Goal: Task Accomplishment & Management: Complete application form

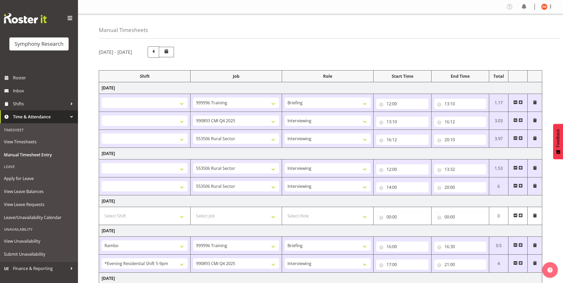
select select
select select "757"
select select
select select "10575"
select select "47"
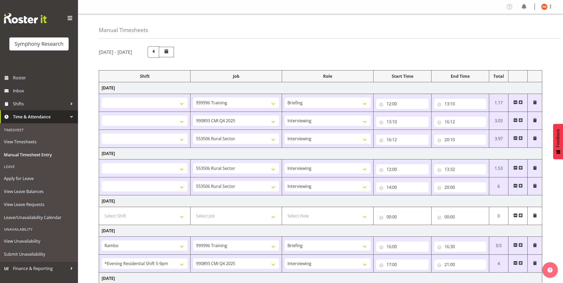
select select
select select "10587"
select select "47"
select select
select select "10587"
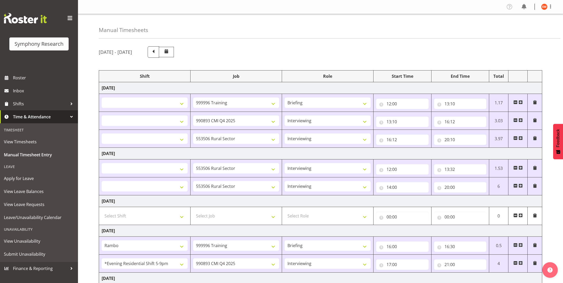
select select "47"
select select
select select "10587"
select select "47"
select select "2690"
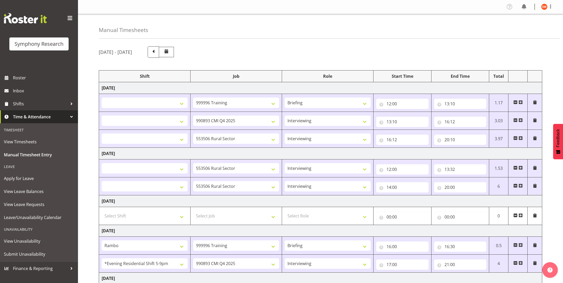
select select "757"
select select "48116"
select select "10575"
select select "47"
select select "43777"
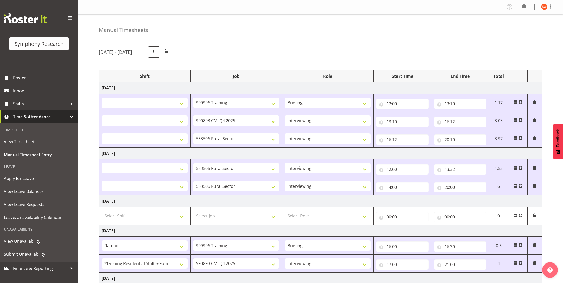
select select "43777"
select select "12"
select select "40"
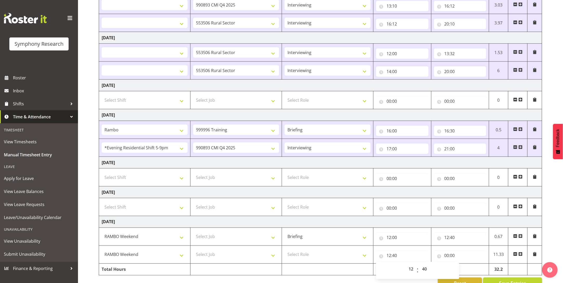
scroll to position [134, 0]
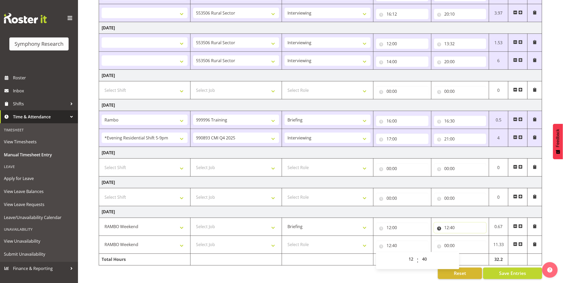
click at [450, 223] on input "12:40" at bounding box center [460, 228] width 52 height 10
click at [486, 236] on select "00 01 02 03 04 05 06 07 08 09 10 11 12 13 14 15 16 17 18 19 20 21 22 23 24 25 2…" at bounding box center [483, 241] width 12 height 10
select select "42"
click at [477, 236] on select "00 01 02 03 04 05 06 07 08 09 10 11 12 13 14 15 16 17 18 19 20 21 22 23 24 25 2…" at bounding box center [483, 241] width 12 height 10
select select
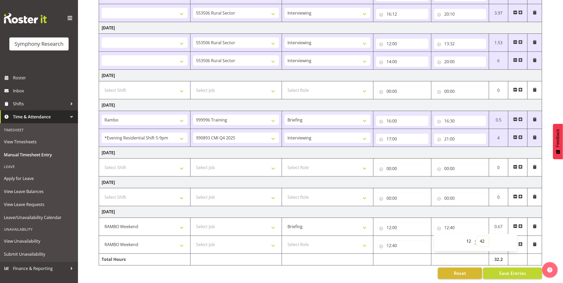
select select
type input "12:42"
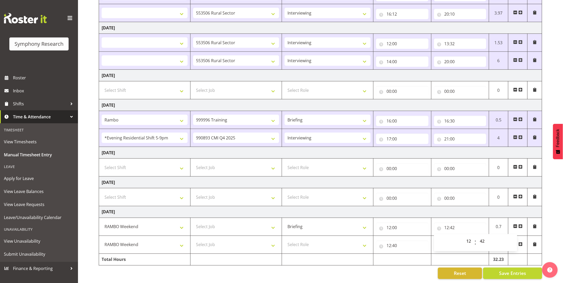
click at [412, 254] on td at bounding box center [403, 260] width 58 height 12
click at [396, 240] on input "12:40" at bounding box center [402, 245] width 52 height 10
click at [424, 254] on select "00 01 02 03 04 05 06 07 08 09 10 11 12 13 14 15 16 17 18 19 20 21 22 23 24 25 2…" at bounding box center [425, 259] width 12 height 10
select select "42"
click at [420, 254] on select "00 01 02 03 04 05 06 07 08 09 10 11 12 13 14 15 16 17 18 19 20 21 22 23 24 25 2…" at bounding box center [425, 259] width 12 height 10
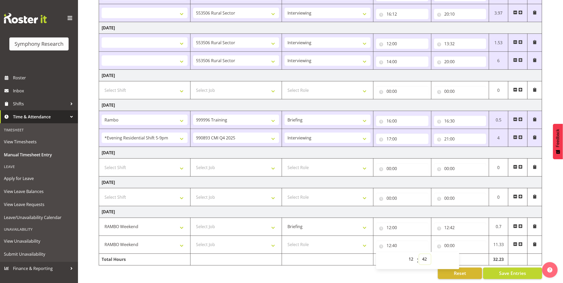
select select
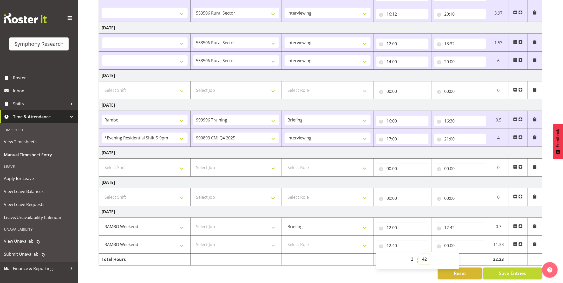
type input "12:42"
click at [453, 240] on input "00:00" at bounding box center [460, 245] width 52 height 10
click at [469, 254] on select "00 01 02 03 04 05 06 07 08 09 10 11 12 13 14 15 16 17 18 19 20 21 22 23" at bounding box center [470, 259] width 12 height 10
select select "19"
click at [464, 254] on select "00 01 02 03 04 05 06 07 08 09 10 11 12 13 14 15 16 17 18 19 20 21 22 23" at bounding box center [470, 259] width 12 height 10
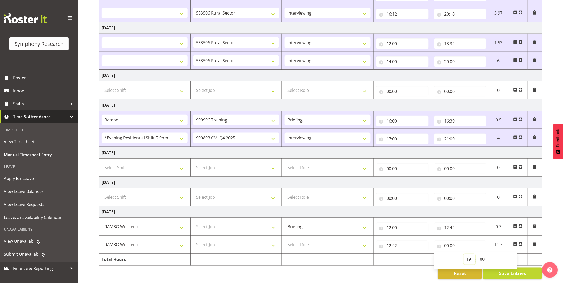
select select
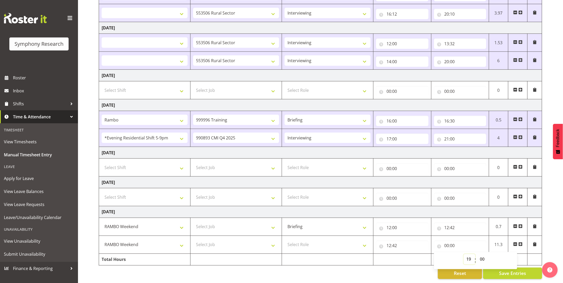
type input "19:00"
click at [468, 254] on select "00 01 02 03 04 05 06 07 08 09 10 11 12 13 14 15 16 17 18 19 20 21 22 23" at bounding box center [470, 259] width 12 height 10
click at [482, 254] on select "00 01 02 03 04 05 06 07 08 09 10 11 12 13 14 15 16 17 18 19 20 21 22 23 24 25 2…" at bounding box center [483, 259] width 12 height 10
click at [505, 270] on span "Save Entries" at bounding box center [512, 273] width 27 height 7
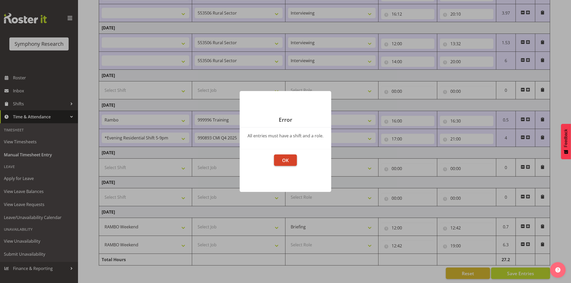
click at [288, 161] on span "OK" at bounding box center [285, 160] width 6 height 6
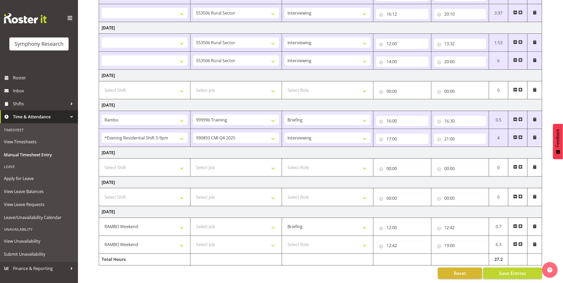
click at [393, 254] on td at bounding box center [403, 260] width 58 height 12
click at [509, 270] on span "Save Entries" at bounding box center [512, 273] width 27 height 7
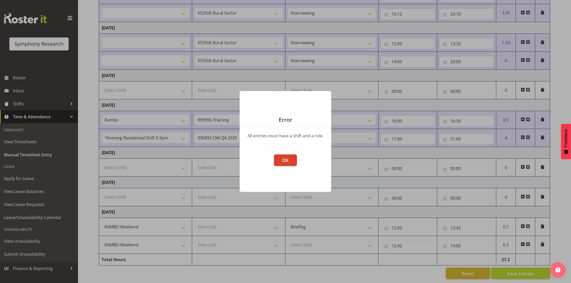
click at [289, 158] on button "OK" at bounding box center [285, 159] width 23 height 11
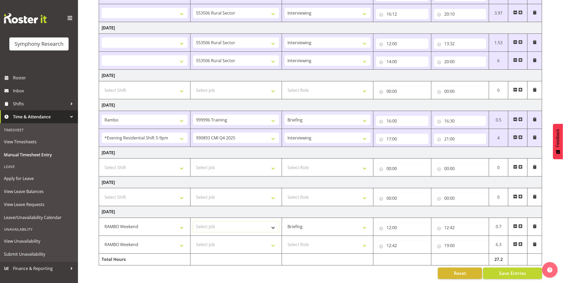
click at [226, 222] on select "Select Job 550060 IF Admin 553492 World Poll Aus Wave 2 Main 2025 553493 World …" at bounding box center [236, 227] width 86 height 10
select select "10732"
click at [193, 222] on select "Select Job 550060 IF Admin 553492 World Poll Aus Wave 2 Main 2025 553493 World …" at bounding box center [236, 227] width 86 height 10
click at [229, 239] on select "Select Job 550060 IF Admin 553492 World Poll Aus Wave 2 Main 2025 553493 World …" at bounding box center [236, 244] width 86 height 10
select select "10732"
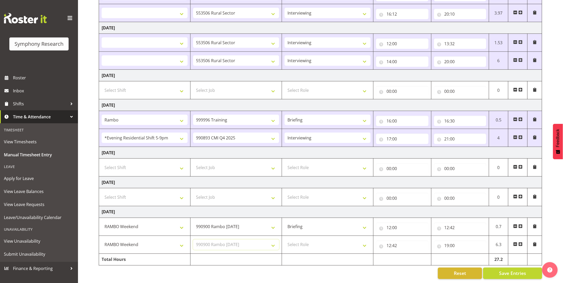
click at [193, 239] on select "Select Job 550060 IF Admin 553492 World Poll Aus Wave 2 Main 2025 553493 World …" at bounding box center [236, 244] width 86 height 10
click at [323, 241] on select "Select Role Briefing Interviewing" at bounding box center [328, 244] width 86 height 10
select select "47"
click at [285, 239] on select "Select Role Briefing Interviewing" at bounding box center [328, 244] width 86 height 10
click at [450, 242] on input "19:00" at bounding box center [460, 245] width 52 height 10
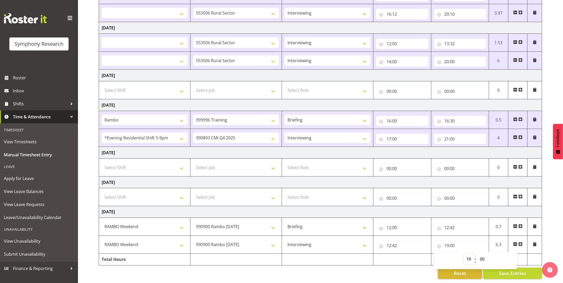
click at [469, 254] on select "00 01 02 03 04 05 06 07 08 09 10 11 12 13 14 15 16 17 18 19 20 21 22 23" at bounding box center [470, 259] width 12 height 10
select select "18"
click at [464, 254] on select "00 01 02 03 04 05 06 07 08 09 10 11 12 13 14 15 16 17 18 19 20 21 22 23" at bounding box center [470, 259] width 12 height 10
type input "18:00"
click at [483, 254] on select "00 01 02 03 04 05 06 07 08 09 10 11 12 13 14 15 16 17 18 19 20 21 22 23 24 25 2…" at bounding box center [483, 259] width 12 height 10
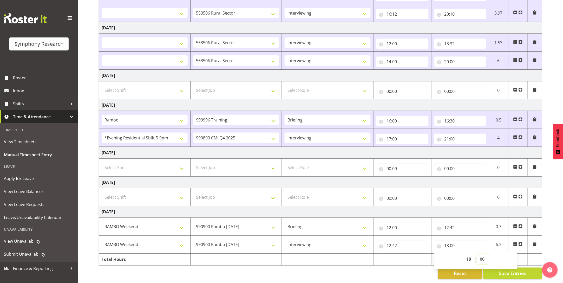
select select "12"
click at [477, 254] on select "00 01 02 03 04 05 06 07 08 09 10 11 12 13 14 15 16 17 18 19 20 21 22 23 24 25 2…" at bounding box center [483, 259] width 12 height 10
type input "18:12"
click at [404, 254] on td at bounding box center [403, 260] width 58 height 12
click at [522, 242] on span at bounding box center [521, 244] width 4 height 4
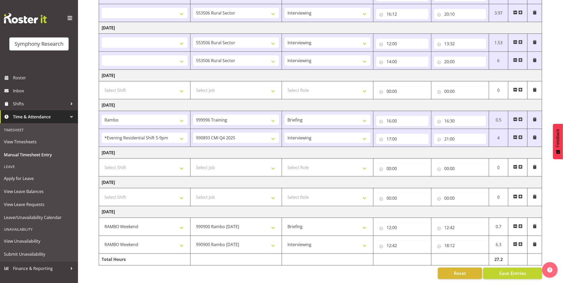
click at [521, 242] on span at bounding box center [521, 244] width 4 height 4
click at [523, 242] on span at bounding box center [521, 244] width 4 height 4
click at [522, 242] on span at bounding box center [521, 244] width 4 height 4
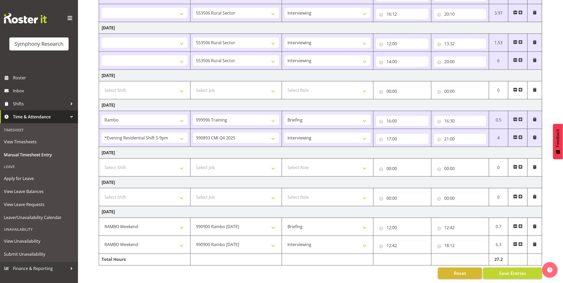
click at [521, 242] on span at bounding box center [521, 244] width 4 height 4
click at [448, 240] on input "18:12" at bounding box center [460, 245] width 52 height 10
click at [469, 254] on select "00 01 02 03 04 05 06 07 08 09 10 11 12 13 14 15 16 17 18 19 20 21 22 23" at bounding box center [470, 259] width 12 height 10
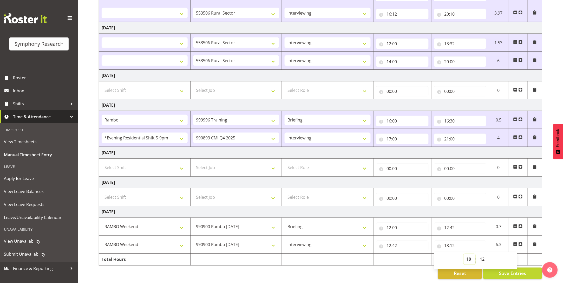
select select "19"
click at [464, 254] on select "00 01 02 03 04 05 06 07 08 09 10 11 12 13 14 15 16 17 18 19 20 21 22 23" at bounding box center [470, 259] width 12 height 10
type input "19:12"
click at [482, 254] on select "00 01 02 03 04 05 06 07 08 09 10 11 12 13 14 15 16 17 18 19 20 21 22 23 24 25 2…" at bounding box center [483, 259] width 12 height 10
select select "0"
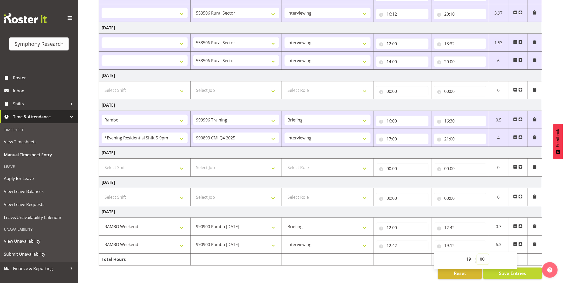
click at [477, 254] on select "00 01 02 03 04 05 06 07 08 09 10 11 12 13 14 15 16 17 18 19 20 21 22 23 24 25 2…" at bounding box center [483, 259] width 12 height 10
type input "19:00"
click at [373, 268] on div "Reset Save Entries" at bounding box center [321, 273] width 444 height 11
click at [519, 270] on span "Save Entries" at bounding box center [512, 273] width 27 height 7
select select
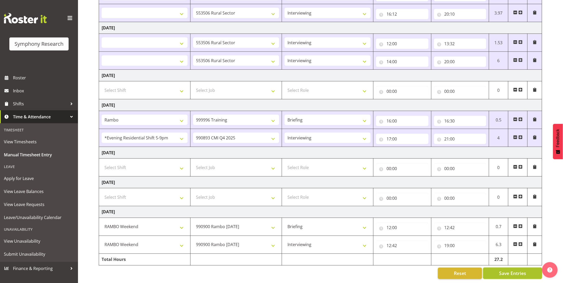
select select
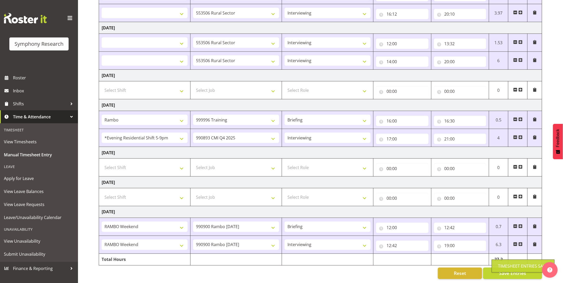
click at [517, 267] on div "Timesheet Entries Save" at bounding box center [523, 266] width 50 height 6
click at [513, 270] on span "Save Entries" at bounding box center [512, 273] width 27 height 7
select select
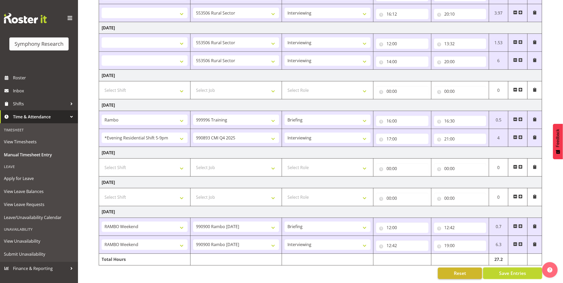
select select
click at [384, 268] on div "Reset Save Entries" at bounding box center [321, 273] width 444 height 11
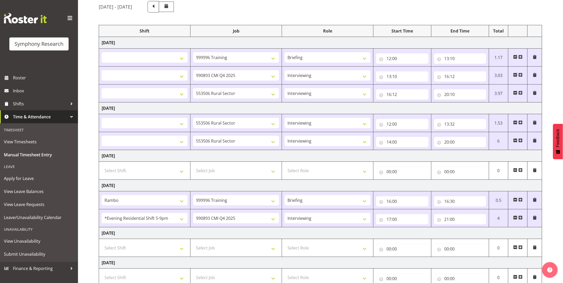
scroll to position [0, 0]
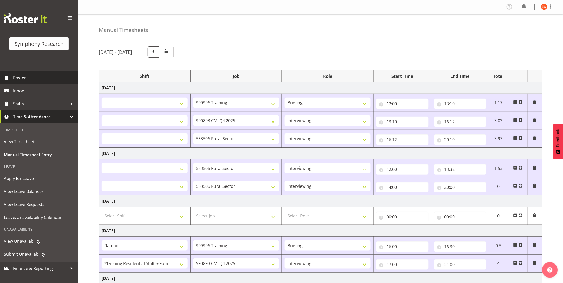
click at [17, 78] on span "Roster" at bounding box center [44, 78] width 62 height 8
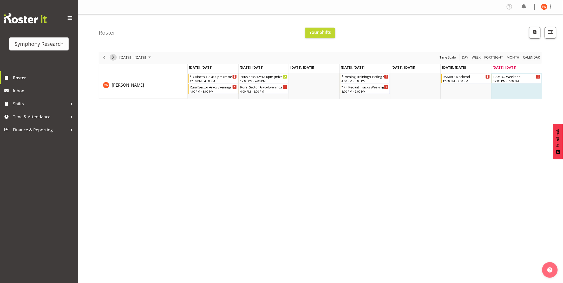
click at [114, 56] on span "Next" at bounding box center [113, 57] width 6 height 6
